Goal: Transaction & Acquisition: Purchase product/service

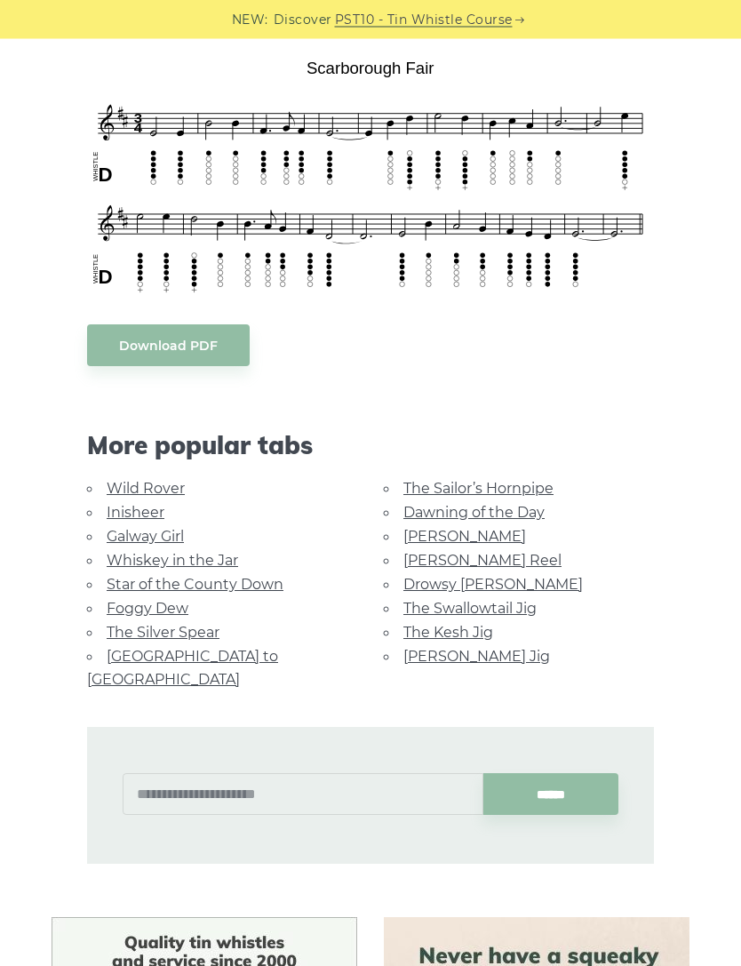
scroll to position [461, 0]
click at [111, 541] on link "Galway Girl" at bounding box center [145, 536] width 77 height 17
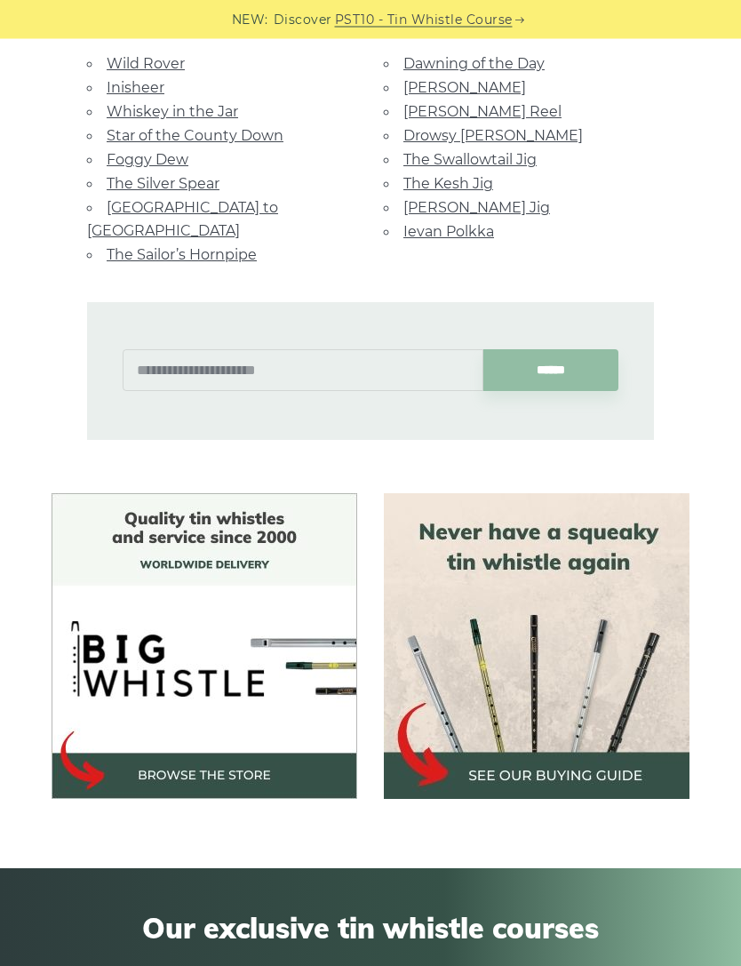
scroll to position [1390, 0]
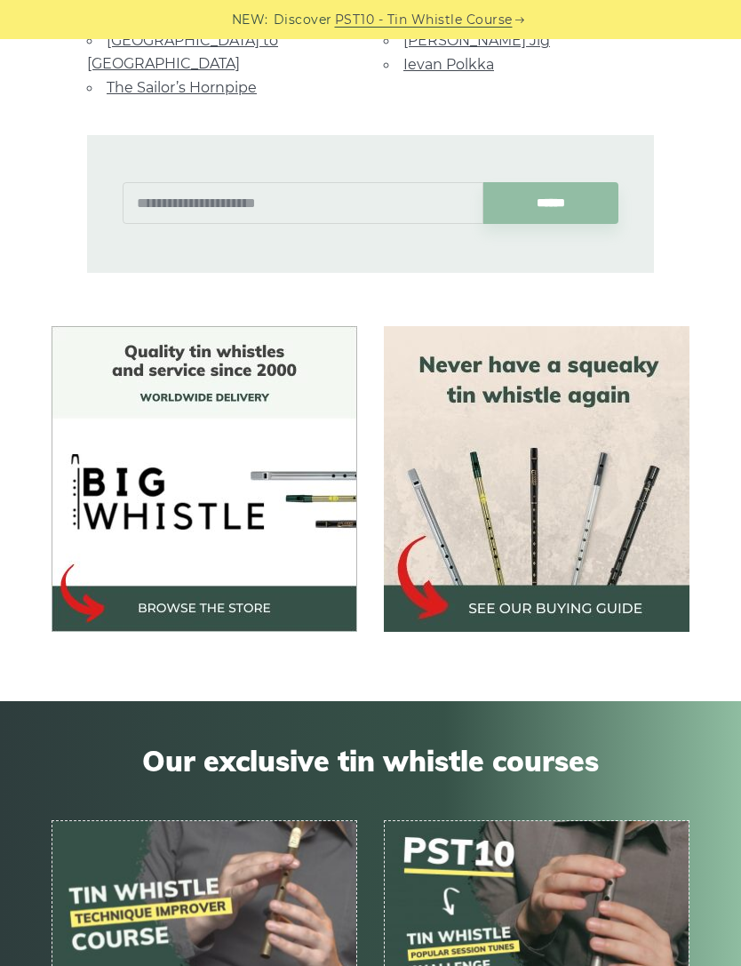
click at [615, 561] on img at bounding box center [537, 479] width 306 height 306
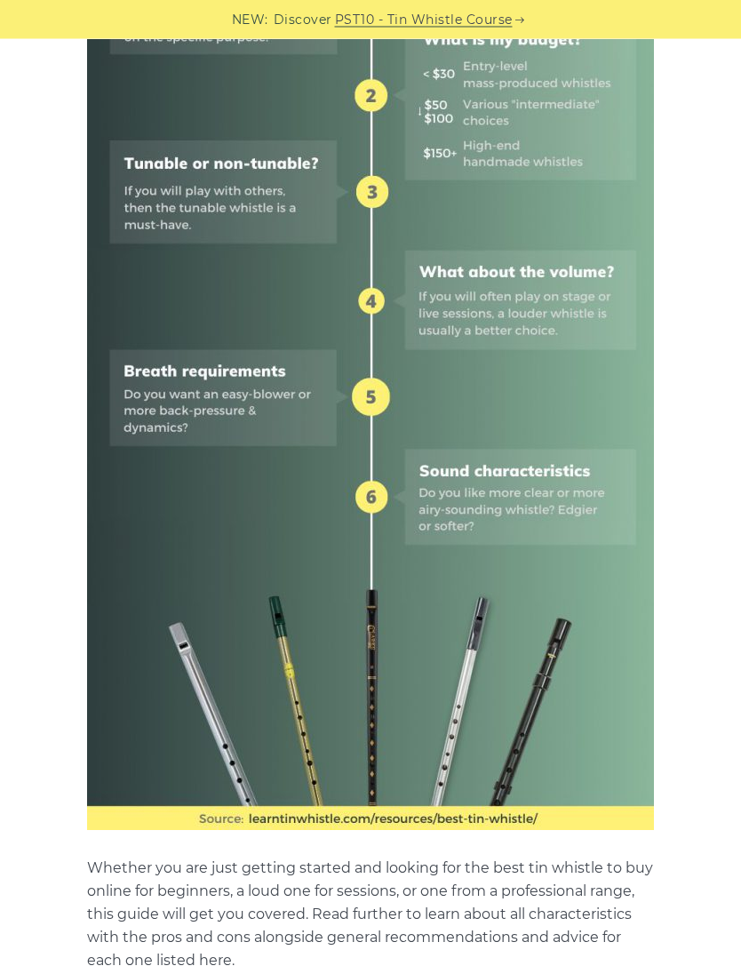
scroll to position [911, 0]
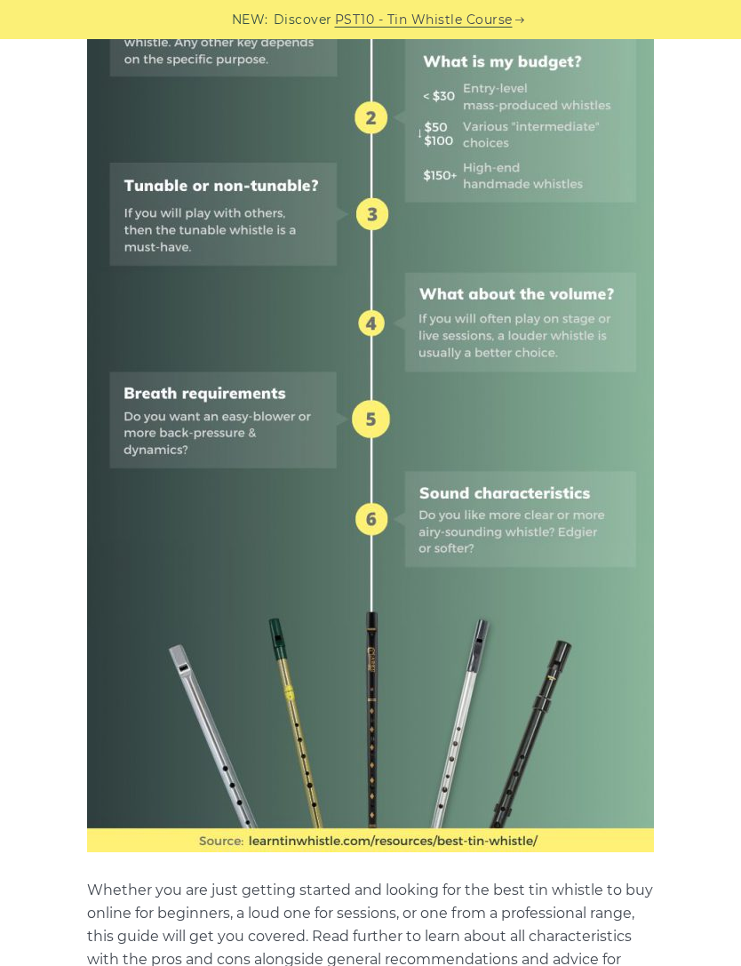
click at [637, 592] on img at bounding box center [370, 285] width 567 height 1134
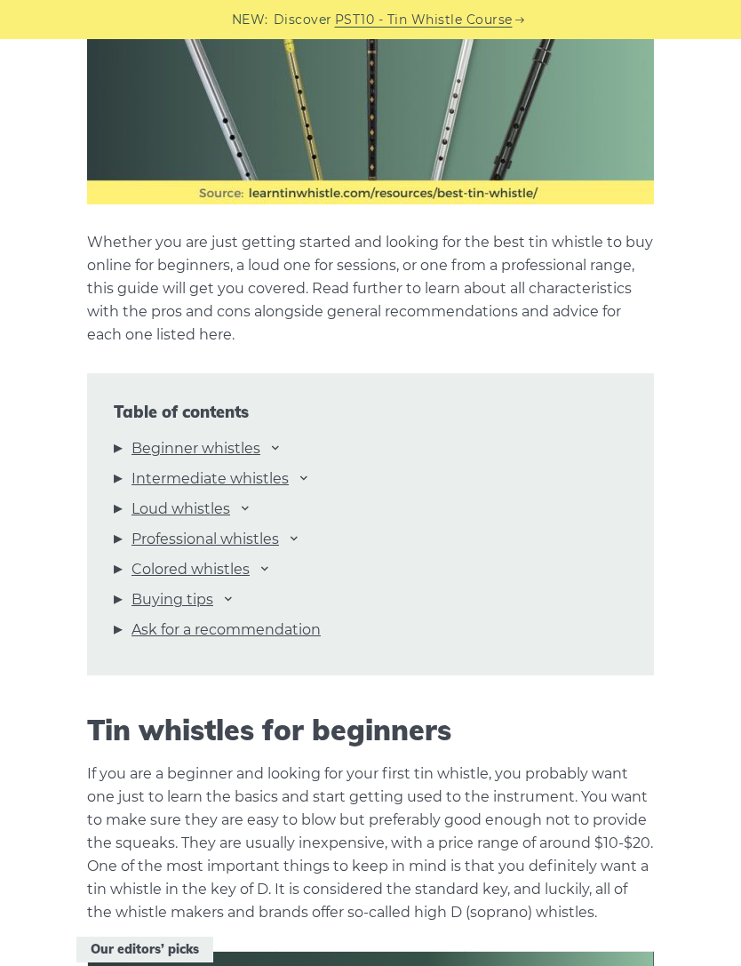
scroll to position [1635, 0]
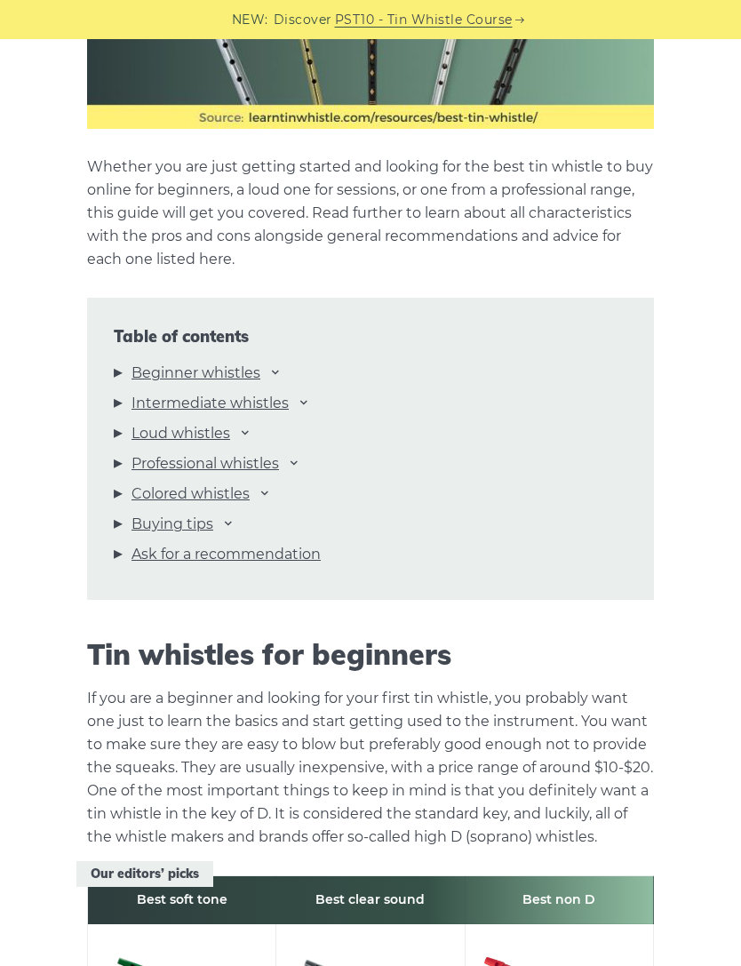
click at [159, 376] on link "Beginner whistles" at bounding box center [196, 373] width 129 height 23
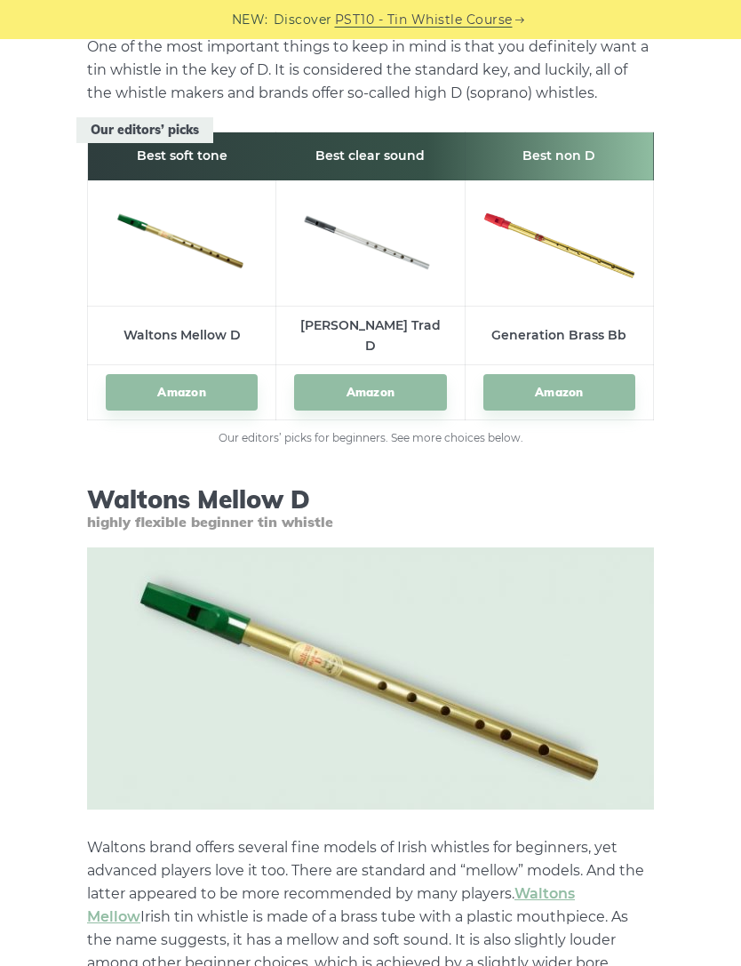
scroll to position [2348, 0]
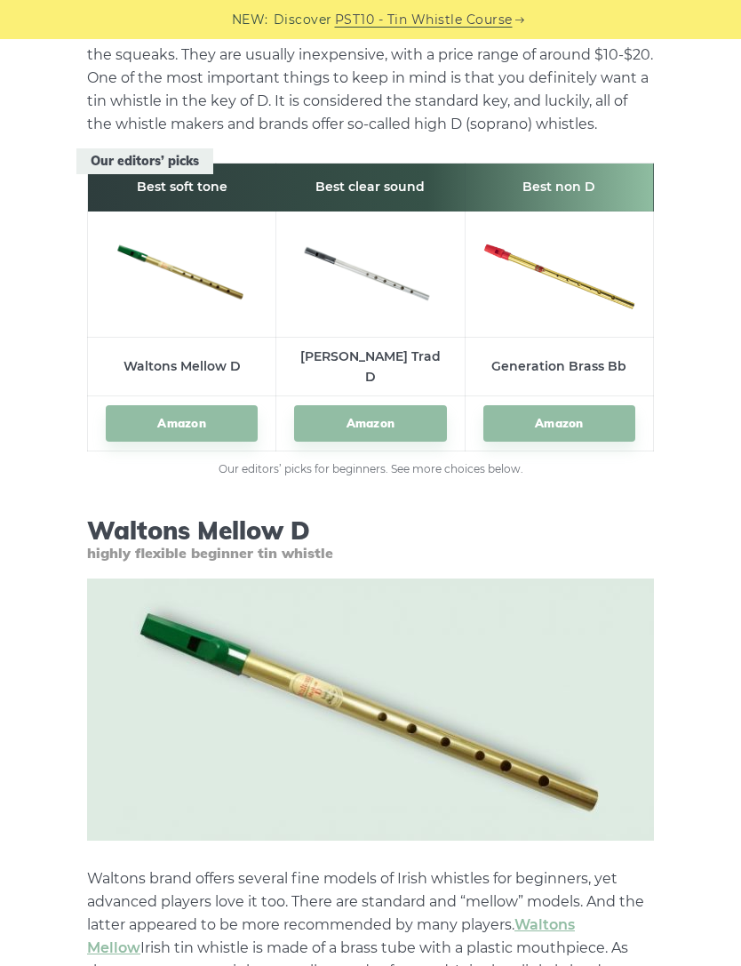
click at [378, 417] on link "Amazon" at bounding box center [370, 423] width 152 height 36
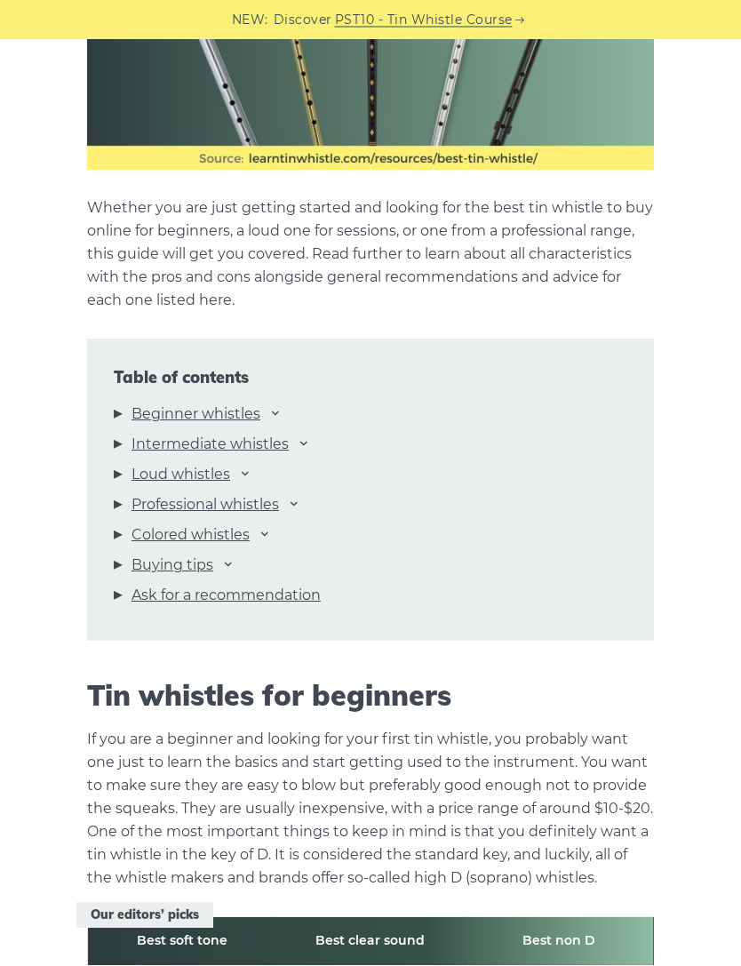
scroll to position [1517, 0]
